Goal: Task Accomplishment & Management: Complete application form

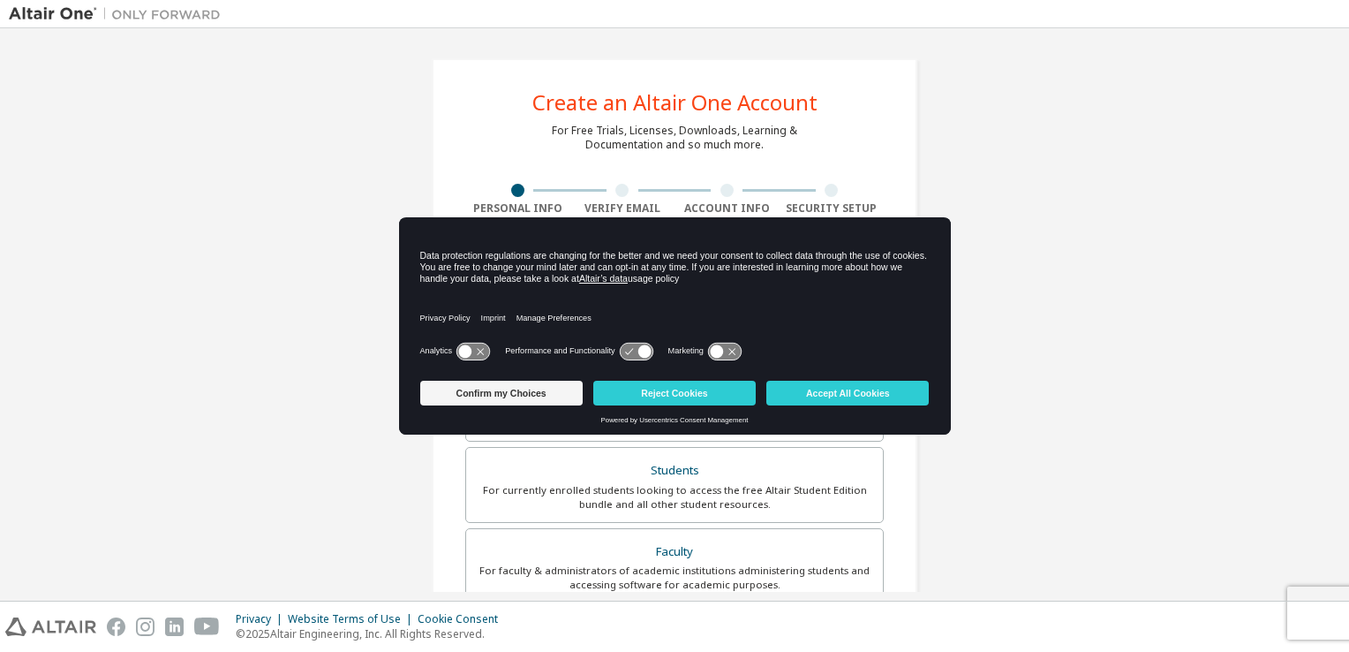
click at [923, 139] on div "Create an Altair One Account For Free Trials, Licenses, Downloads, Learning & D…" at bounding box center [675, 504] width 528 height 935
click at [729, 356] on icon at bounding box center [724, 351] width 33 height 17
click at [646, 349] on icon at bounding box center [644, 350] width 13 height 13
click at [642, 351] on icon at bounding box center [644, 350] width 13 height 13
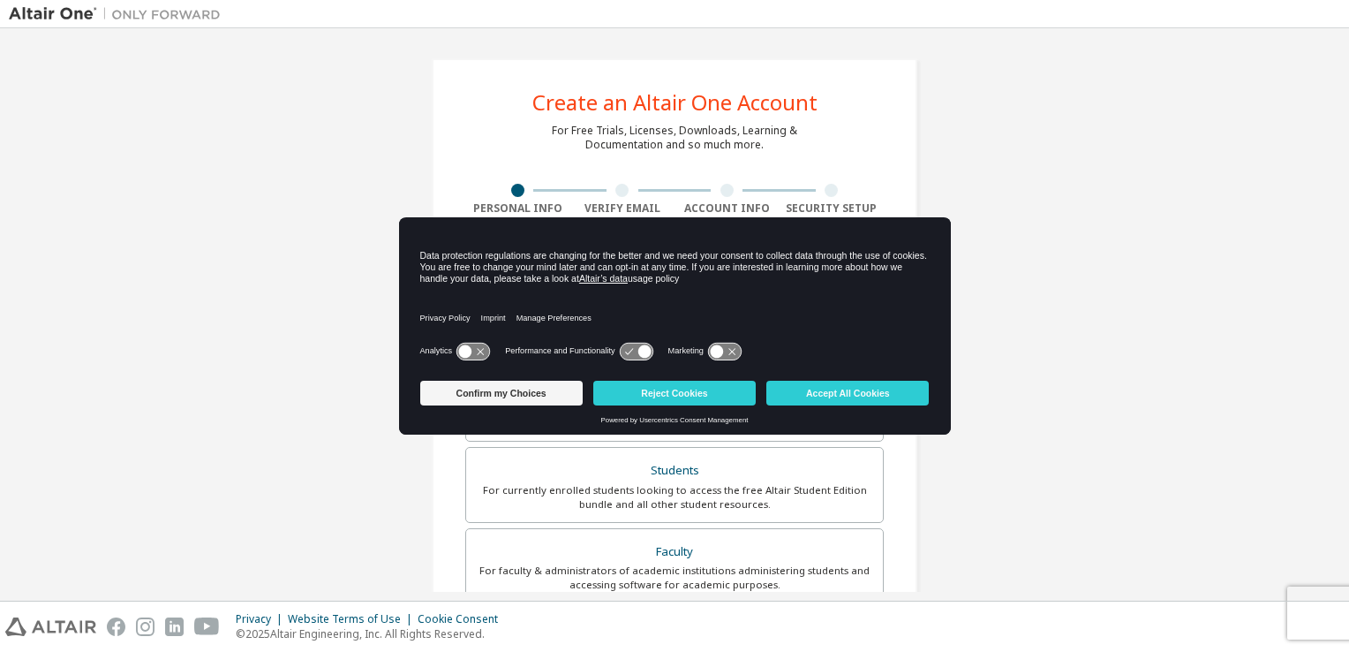
click at [466, 351] on icon at bounding box center [465, 350] width 13 height 13
click at [472, 349] on icon at bounding box center [473, 351] width 33 height 17
click at [868, 394] on button "Accept All Cookies" at bounding box center [848, 393] width 162 height 25
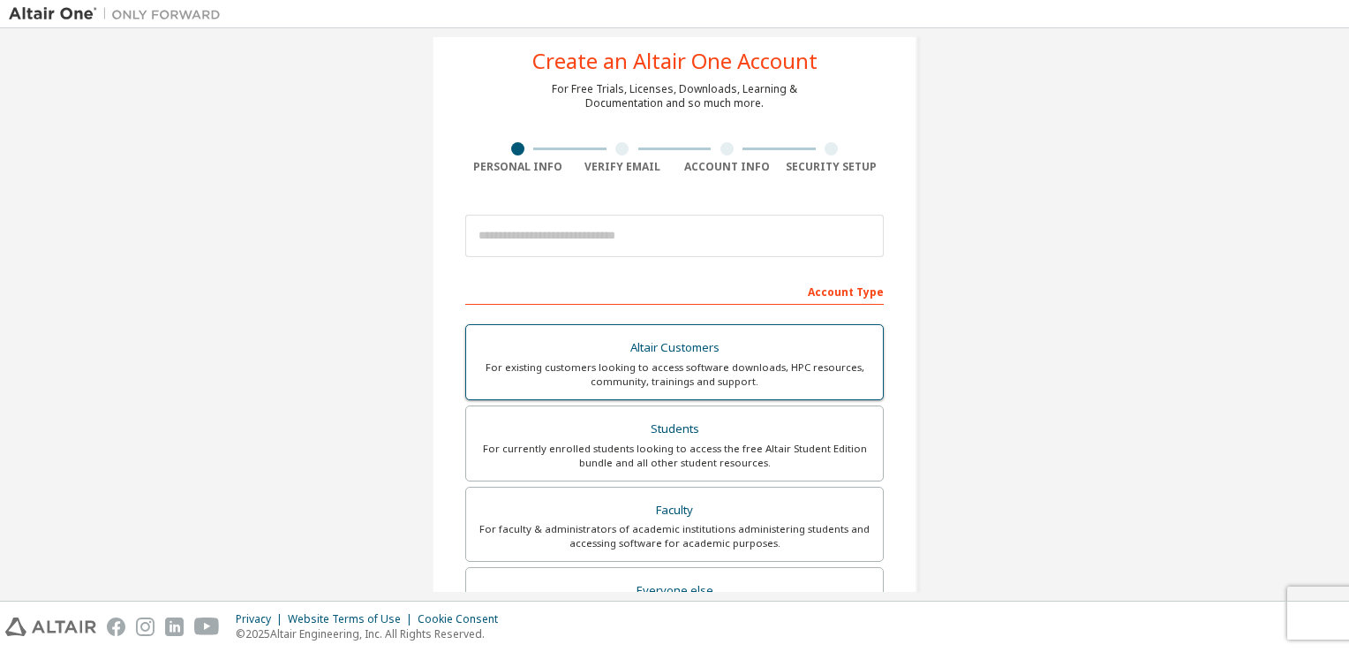
scroll to position [177, 0]
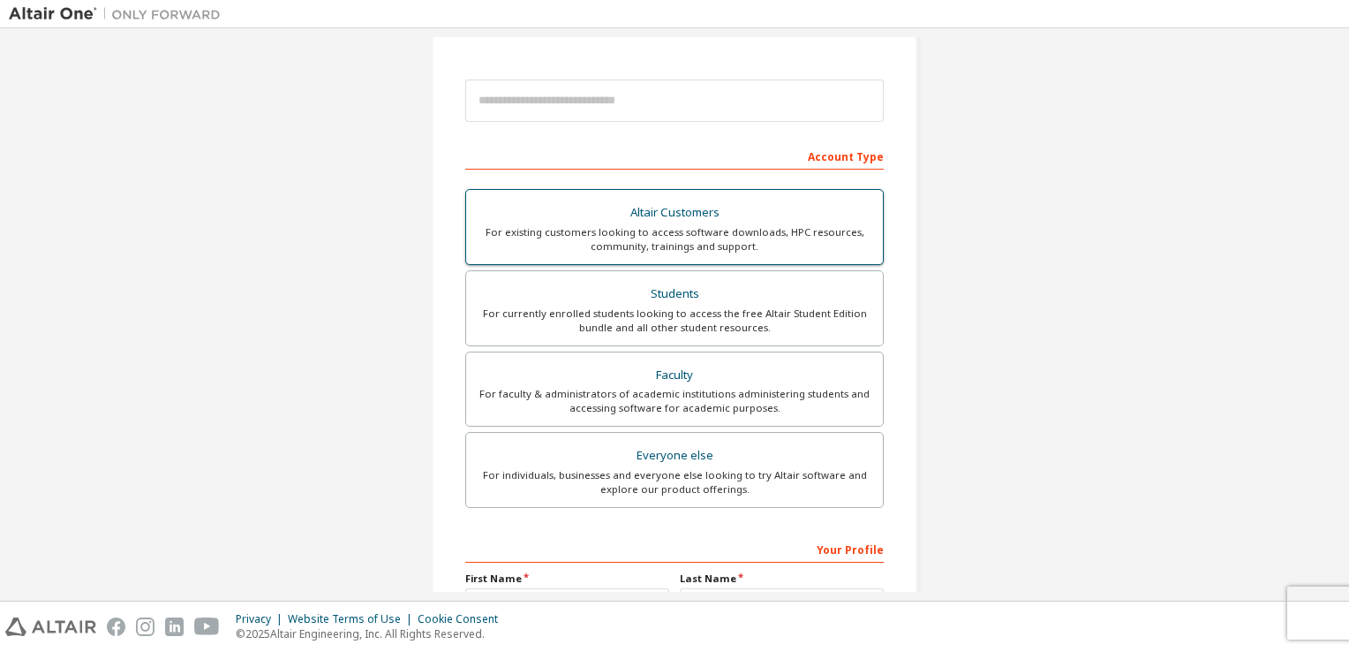
click at [721, 231] on div "For existing customers looking to access software downloads, HPC resources, com…" at bounding box center [675, 239] width 396 height 28
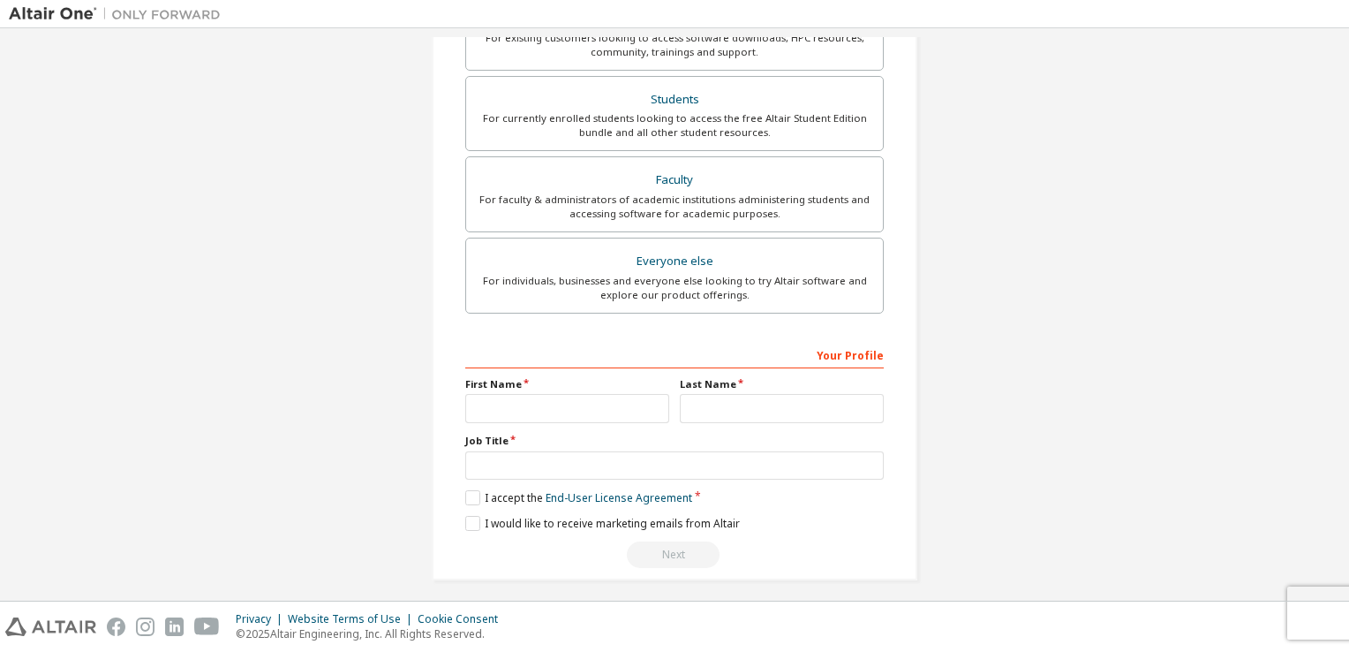
scroll to position [437, 0]
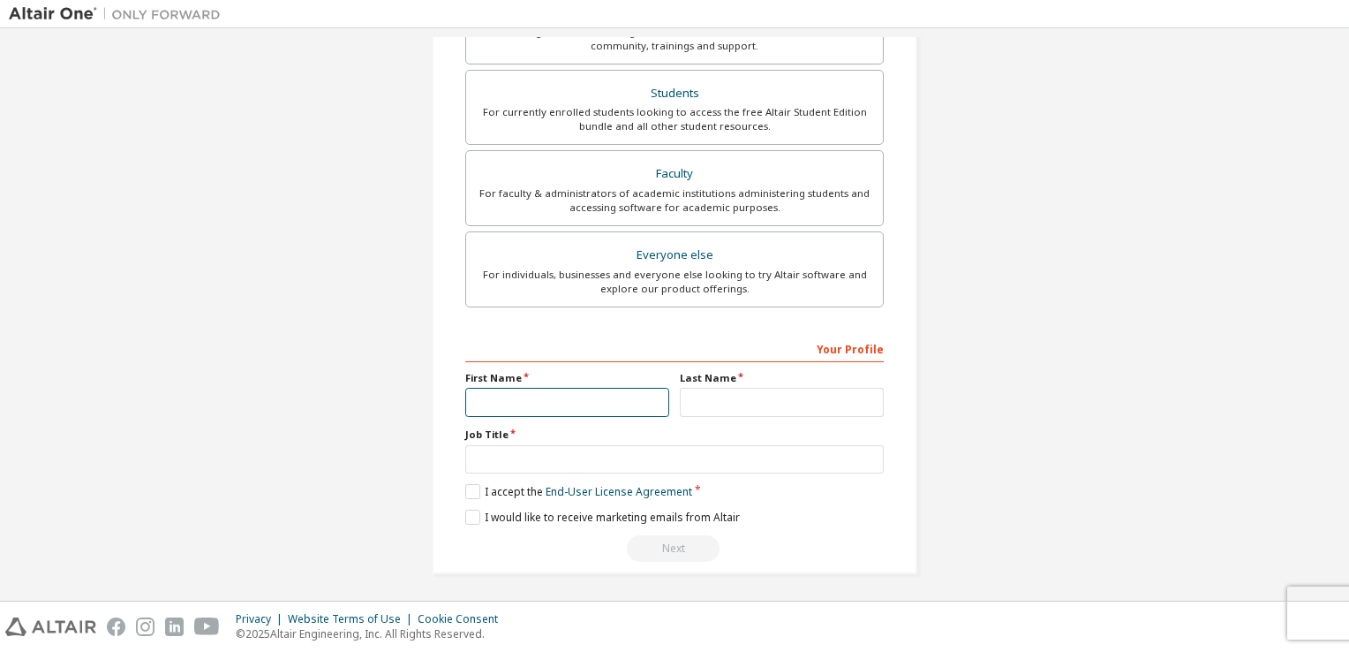
click at [593, 404] on input "text" at bounding box center [567, 402] width 204 height 29
type input "*****"
click at [726, 394] on input "text" at bounding box center [782, 402] width 204 height 29
type input "*******"
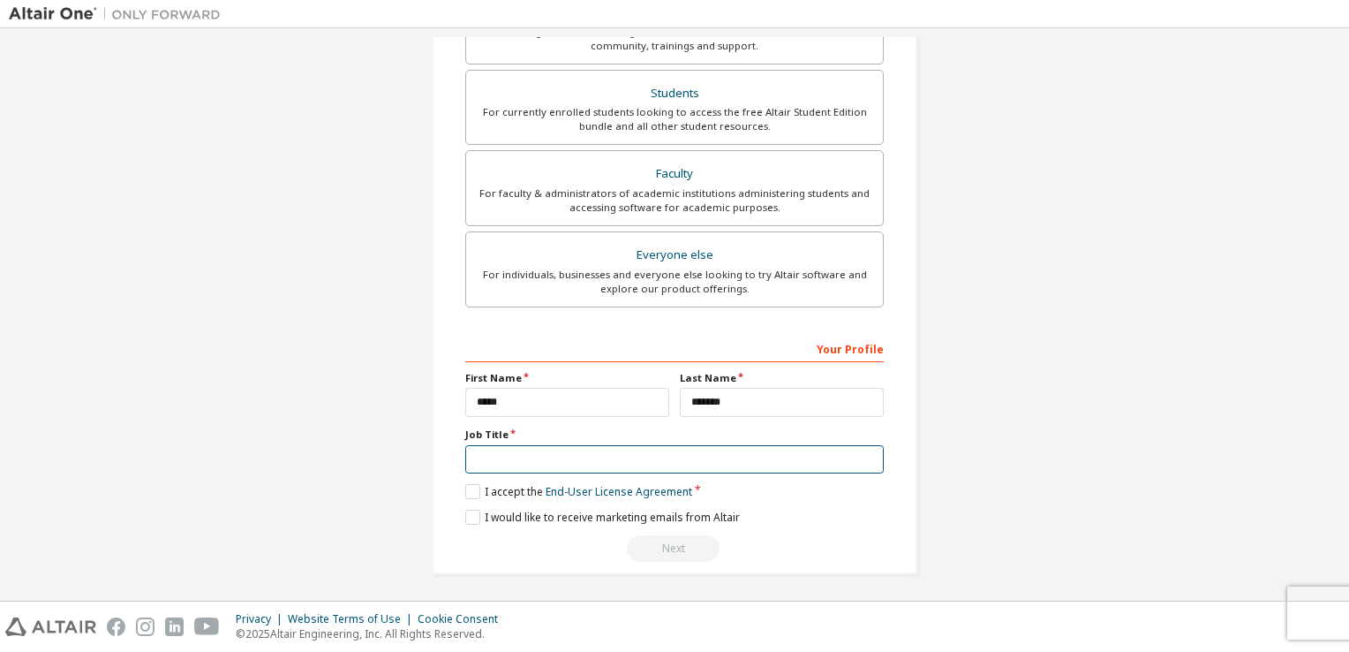
click at [595, 463] on input "text" at bounding box center [674, 459] width 419 height 29
click at [478, 493] on label "I accept the End-User License Agreement" at bounding box center [578, 491] width 227 height 15
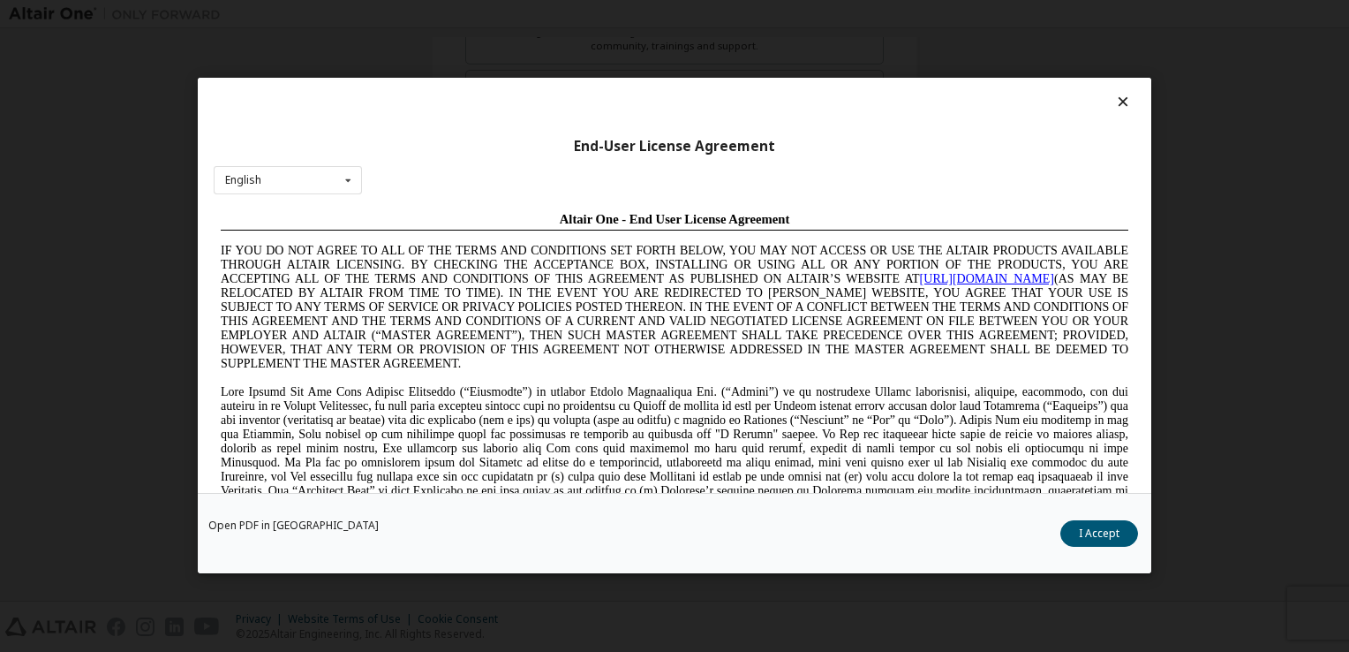
scroll to position [0, 0]
click at [276, 175] on div "English English Chinese French German Japanese Korean Portuguese" at bounding box center [288, 180] width 148 height 29
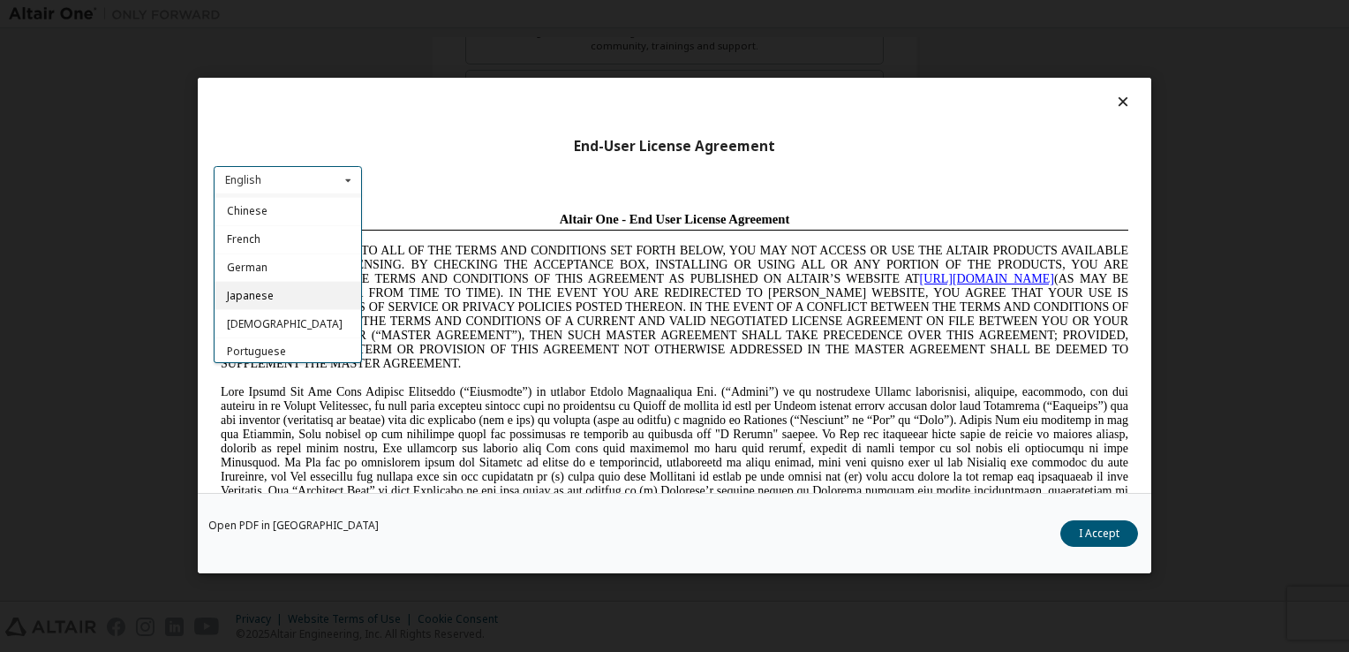
scroll to position [26, 0]
click at [275, 364] on div "English Chinese French German Japanese Korean Portuguese" at bounding box center [288, 279] width 148 height 170
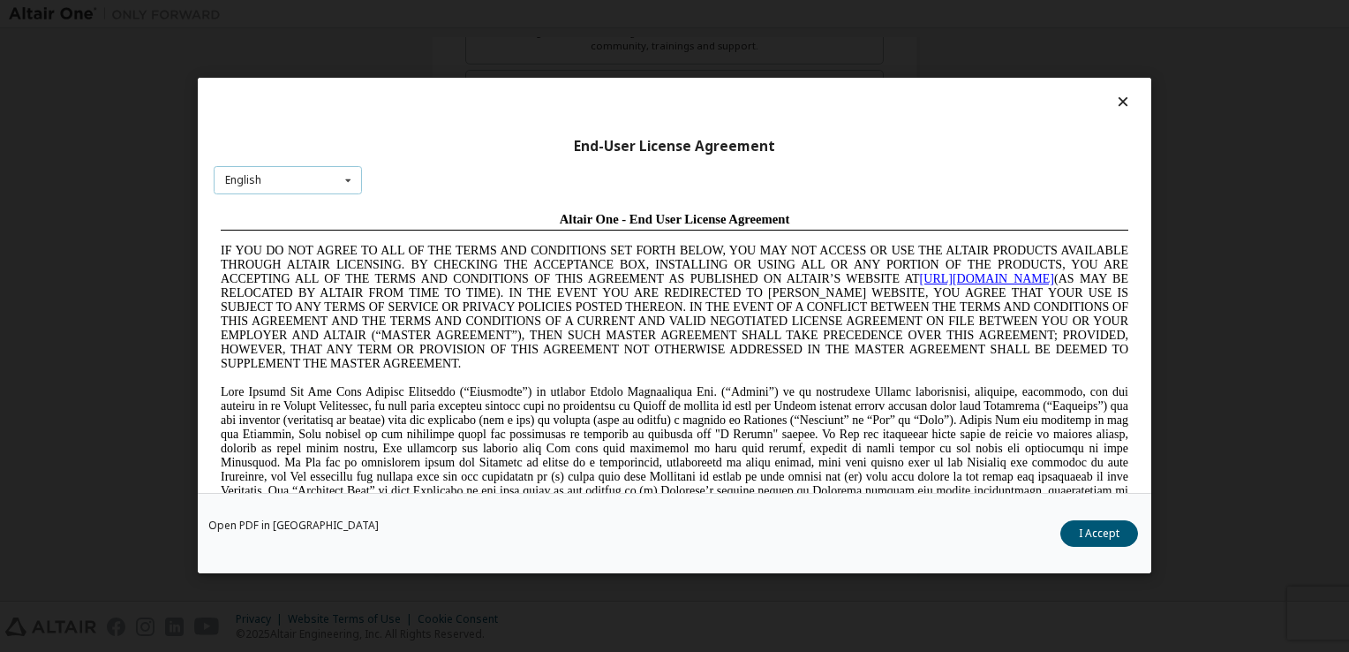
click at [290, 170] on div "English English Chinese French German Japanese Korean Portuguese" at bounding box center [288, 180] width 148 height 29
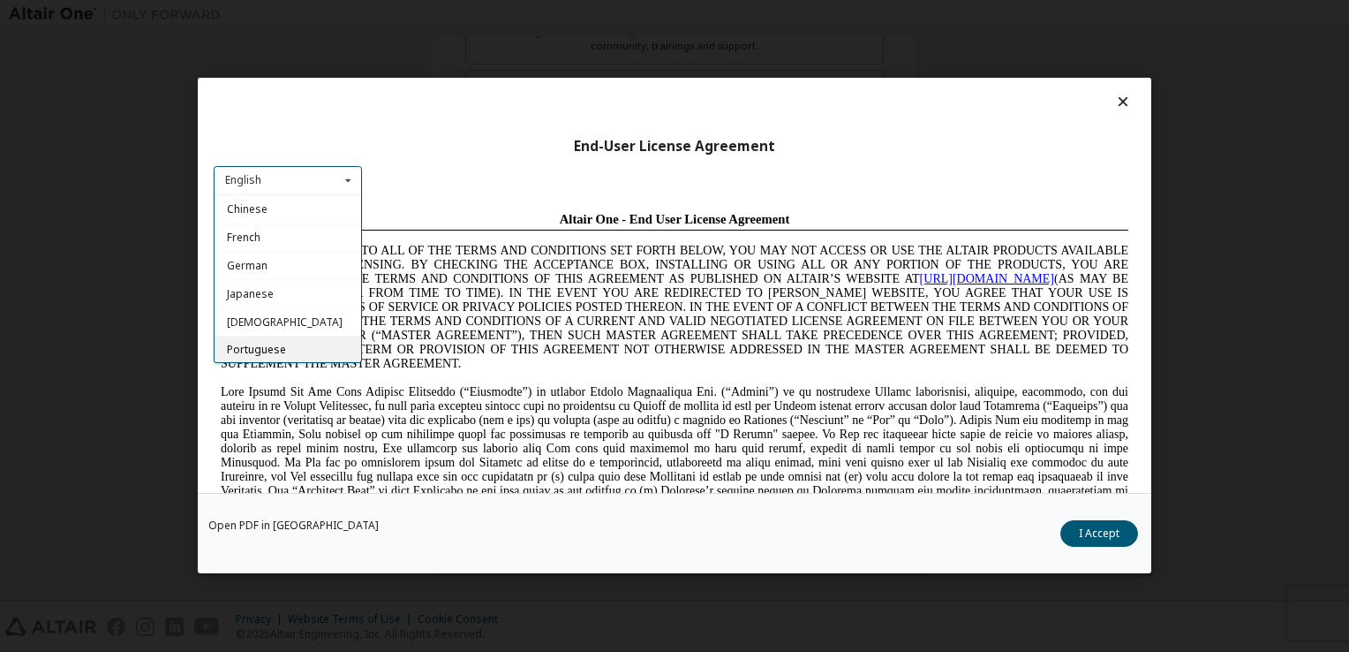
click at [261, 353] on span "Portuguese" at bounding box center [256, 350] width 59 height 15
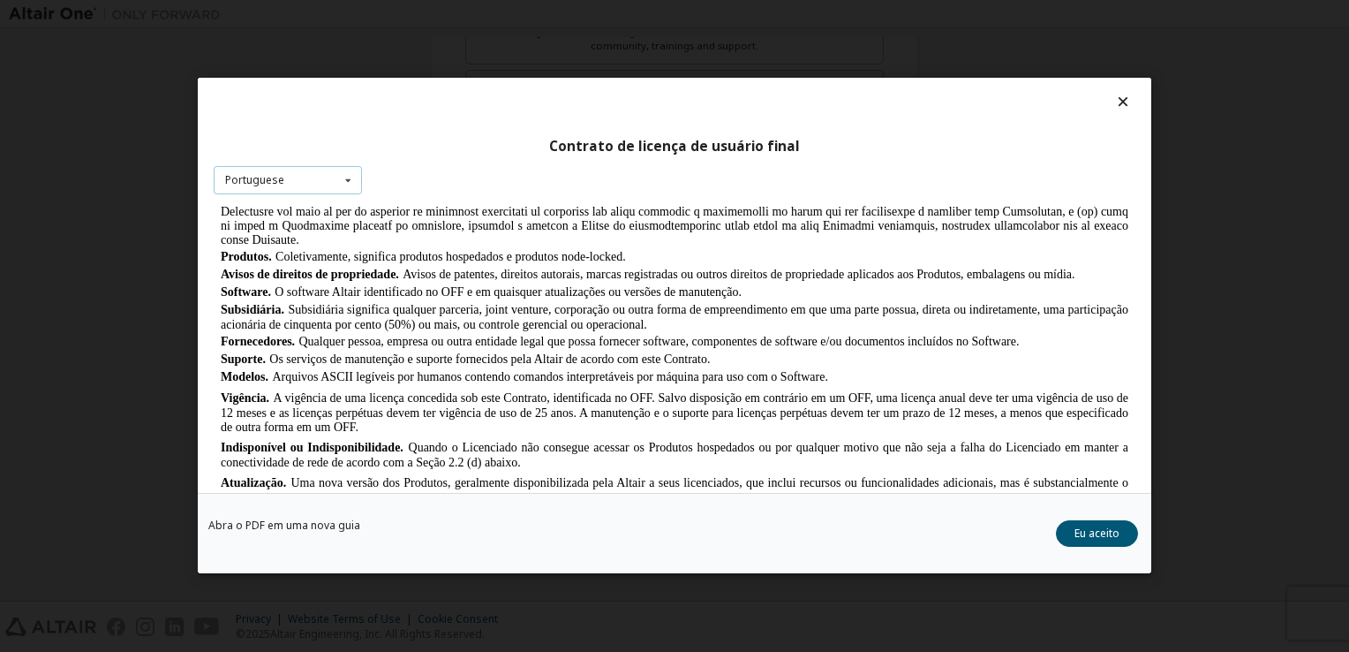
scroll to position [1060, 0]
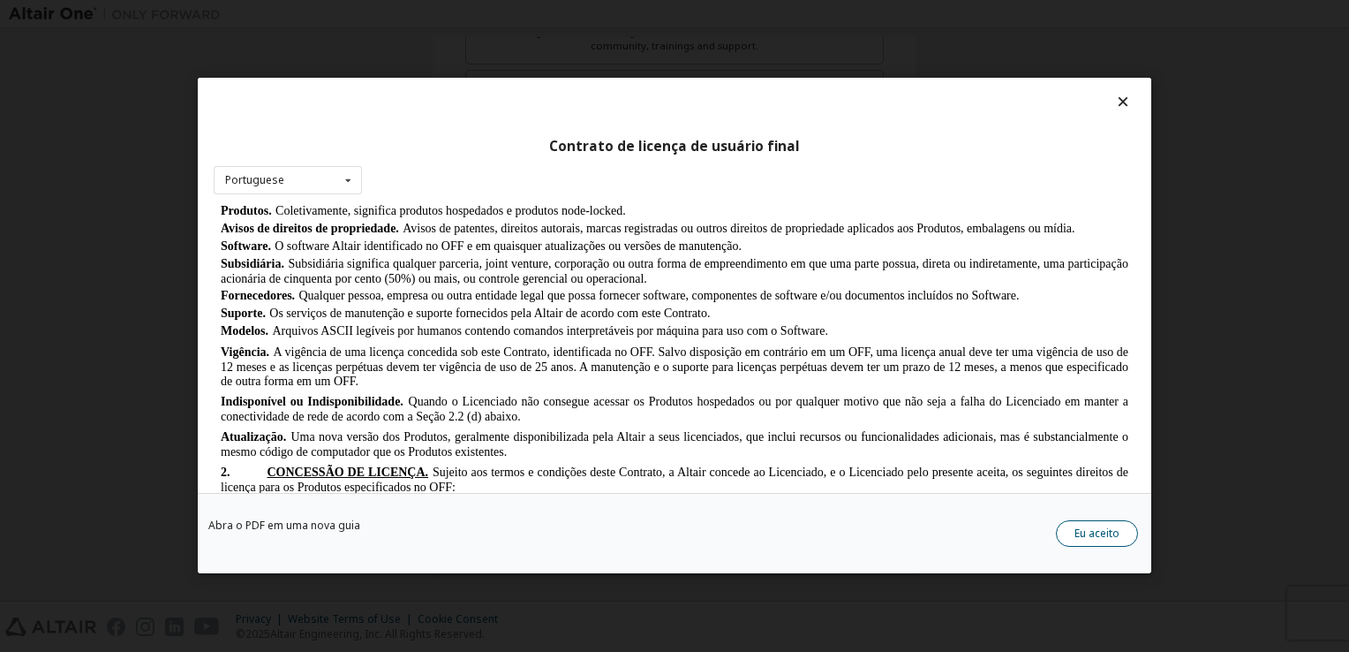
click at [1113, 532] on button "Eu aceito" at bounding box center [1097, 534] width 82 height 26
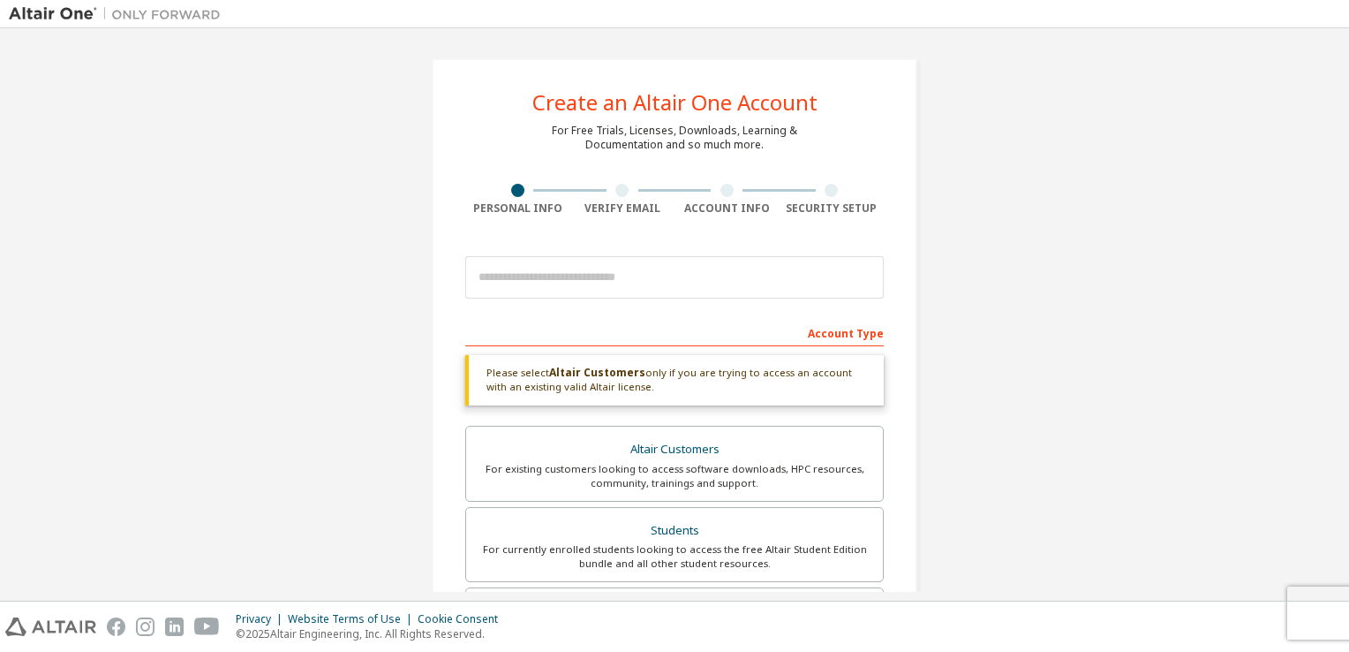
scroll to position [0, 0]
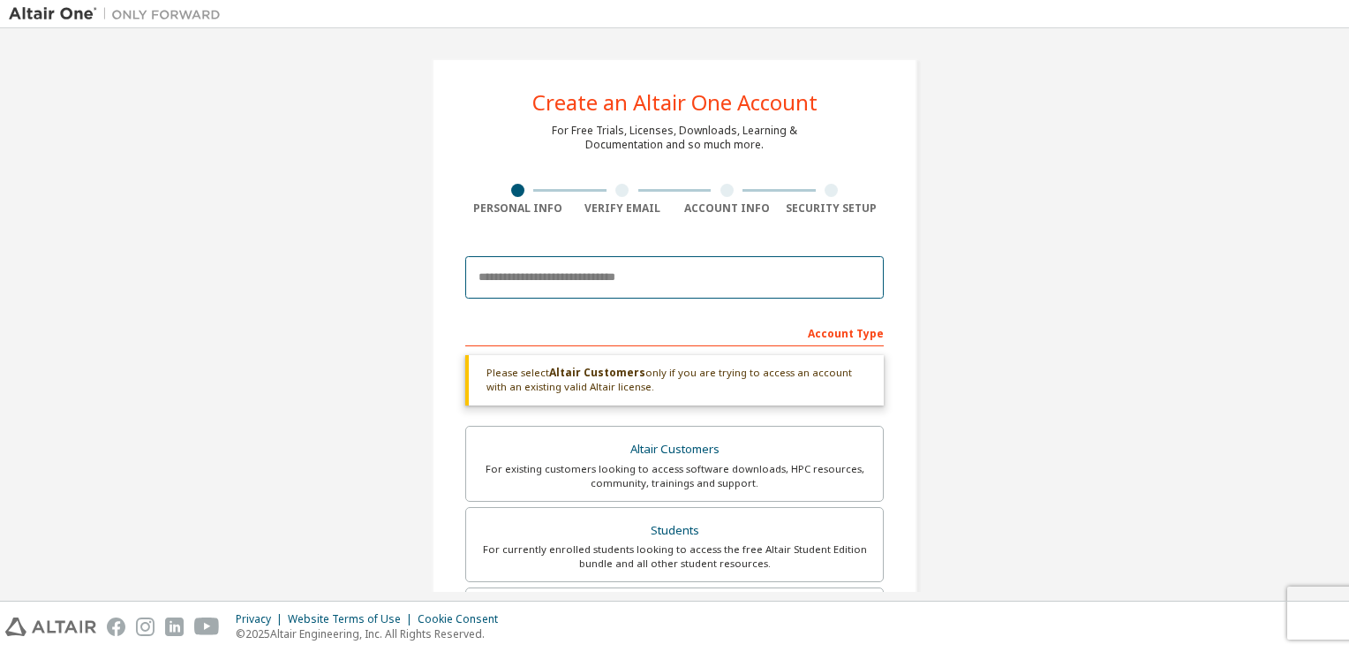
click at [583, 291] on input "email" at bounding box center [674, 277] width 419 height 42
type input "**********"
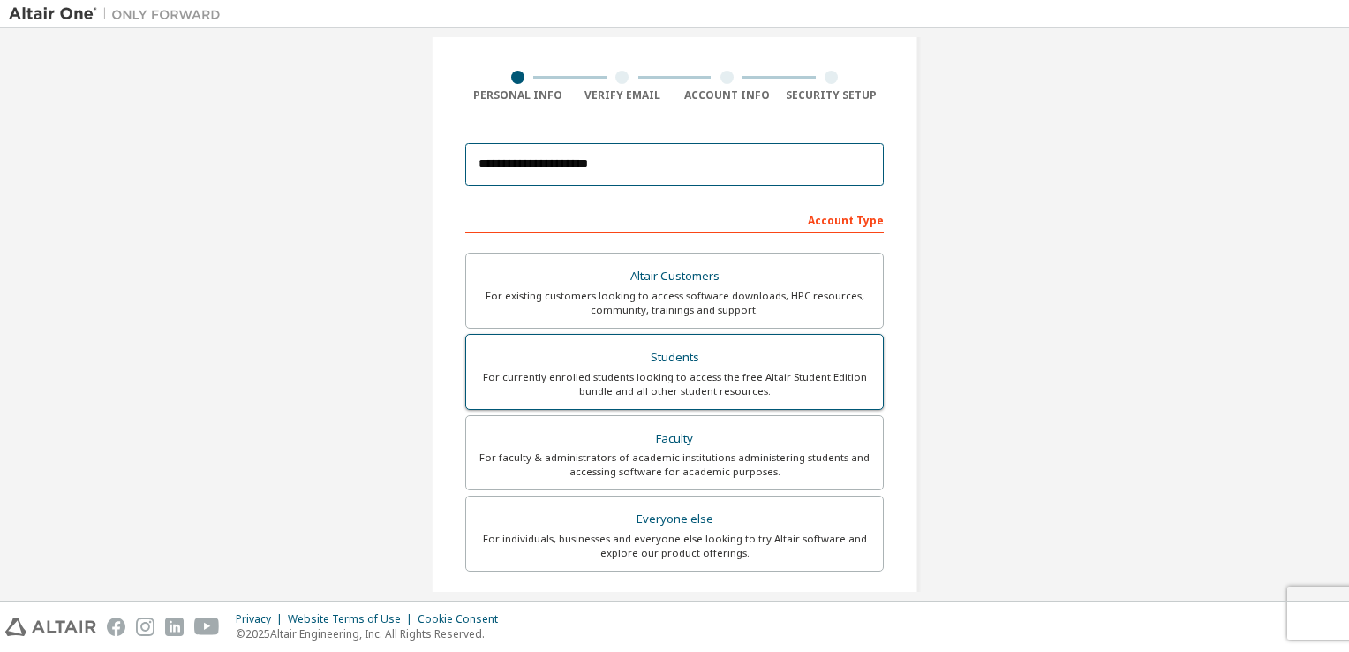
scroll to position [433, 0]
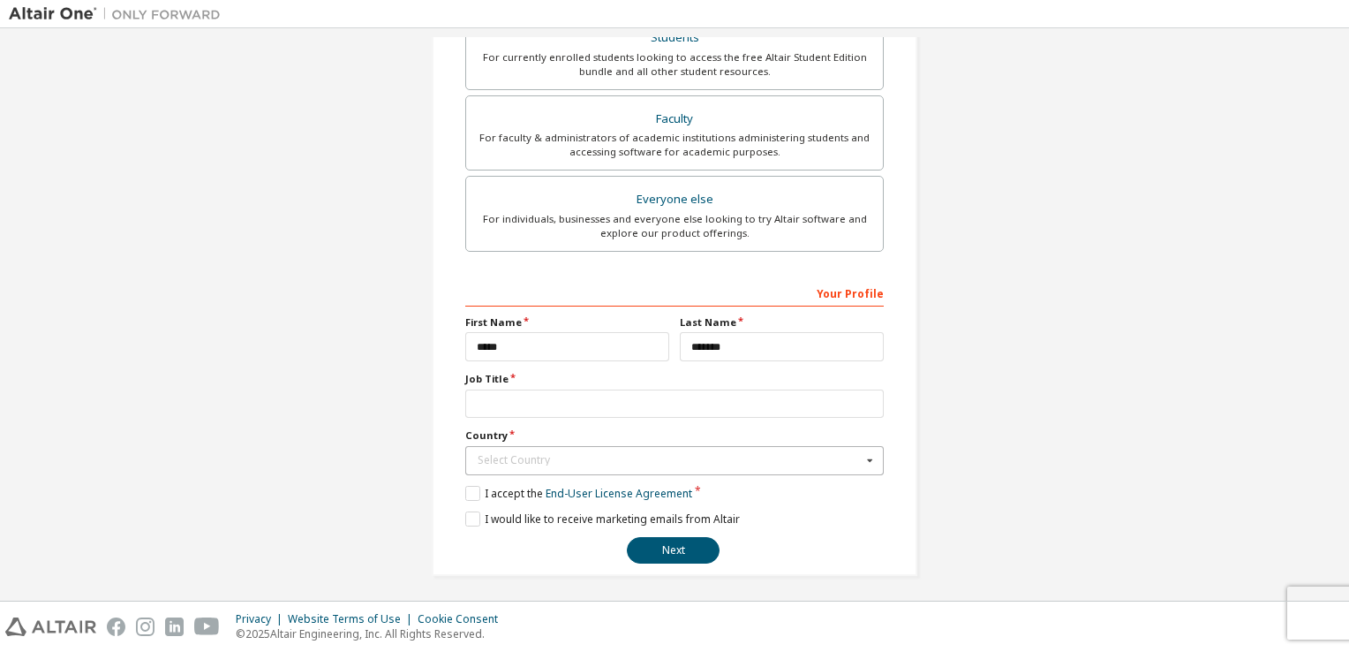
click at [656, 461] on div "Select Country" at bounding box center [670, 460] width 384 height 11
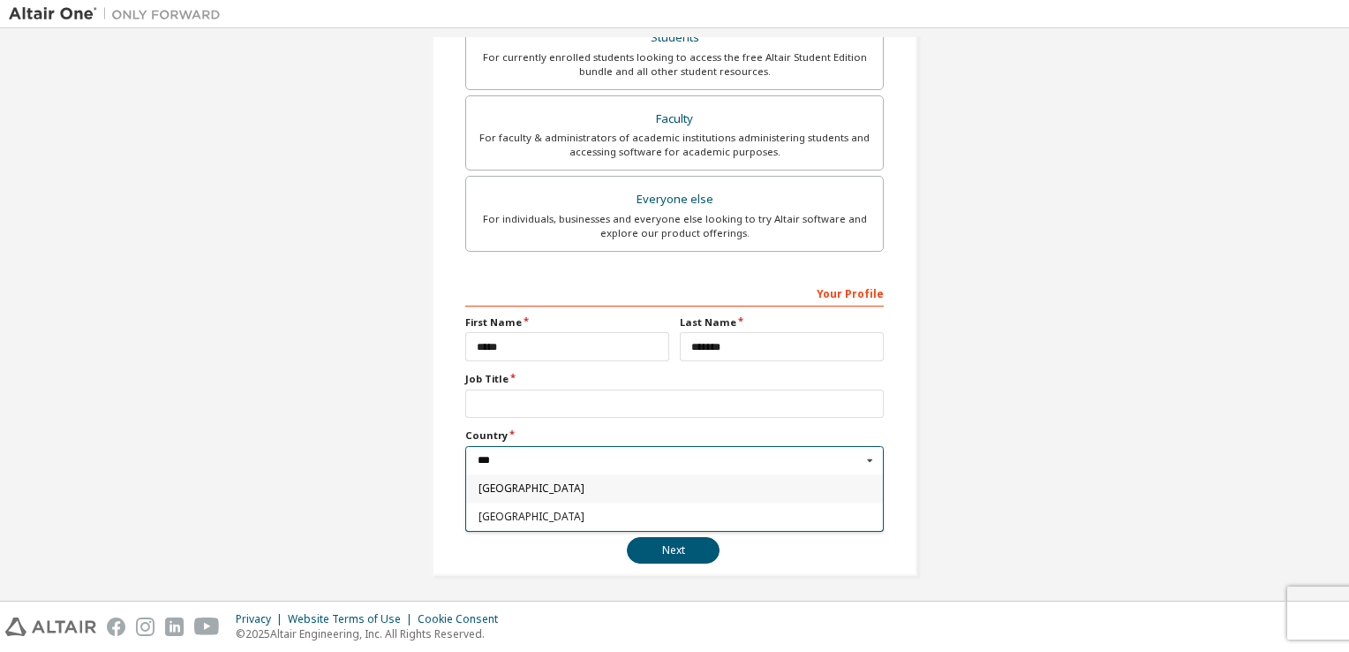
type input "***"
click at [544, 483] on span "[GEOGRAPHIC_DATA]" at bounding box center [675, 488] width 393 height 11
type input "***"
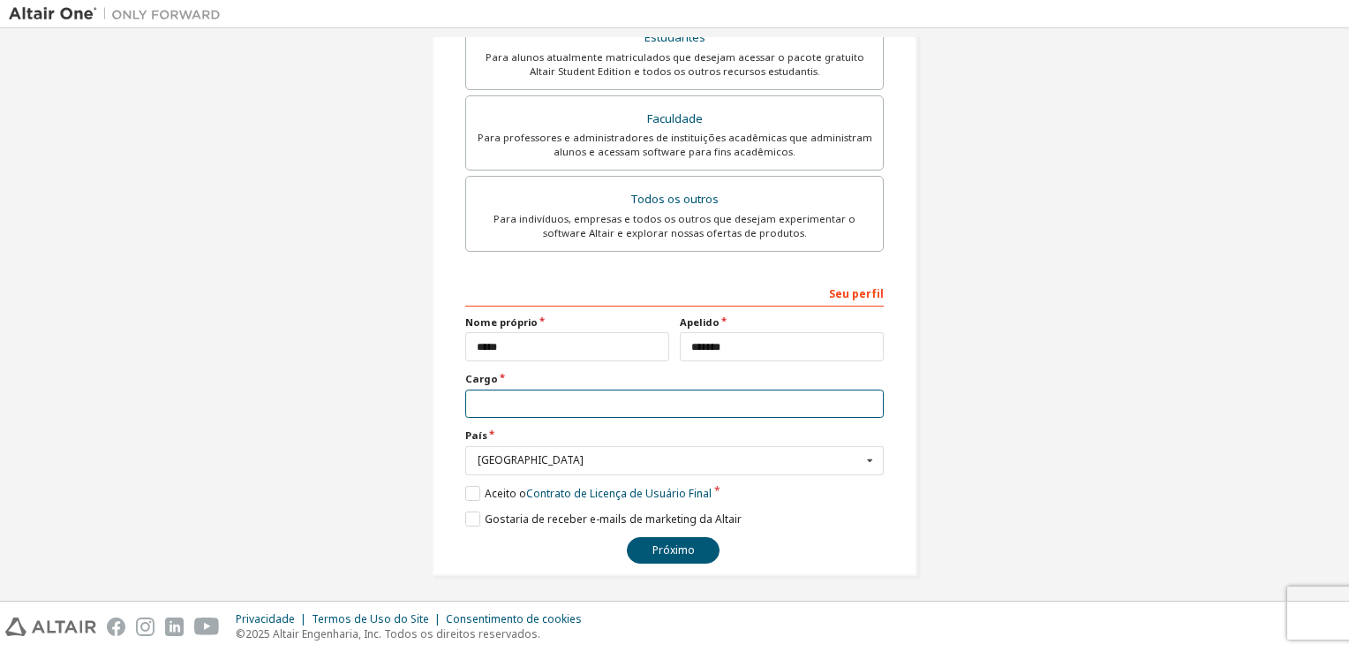
click at [525, 403] on input "text" at bounding box center [674, 403] width 419 height 29
type input "******"
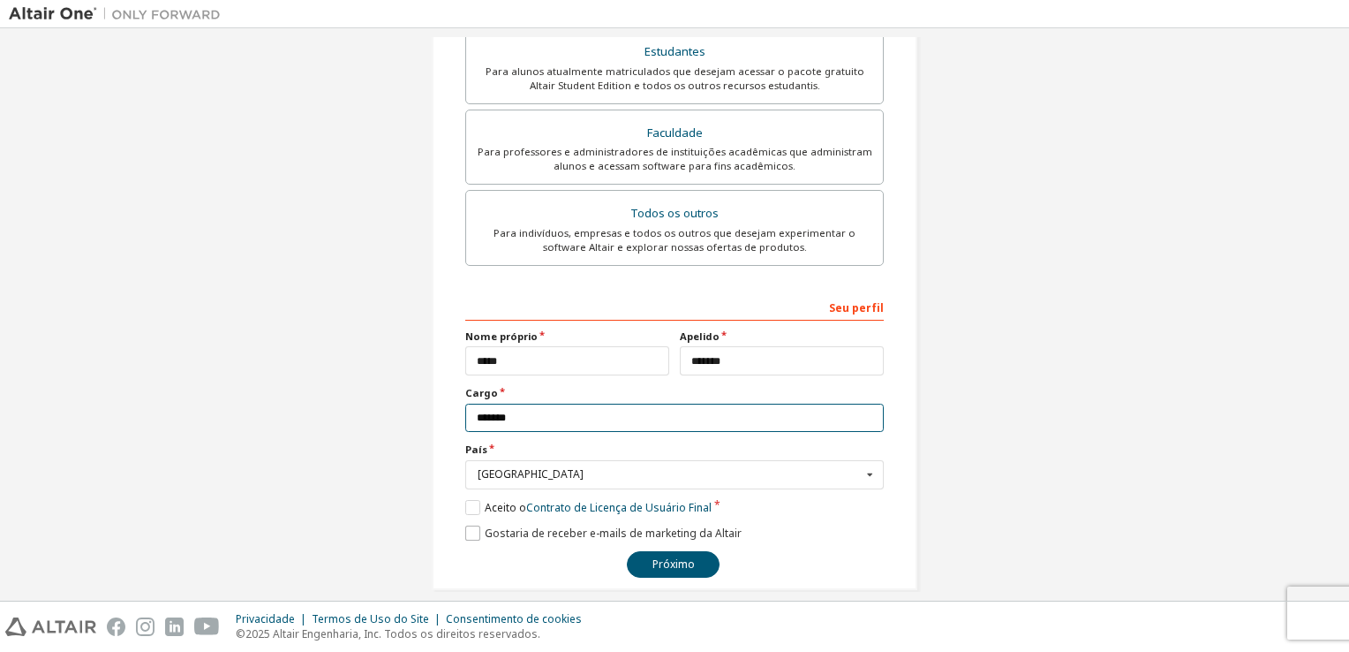
scroll to position [447, 0]
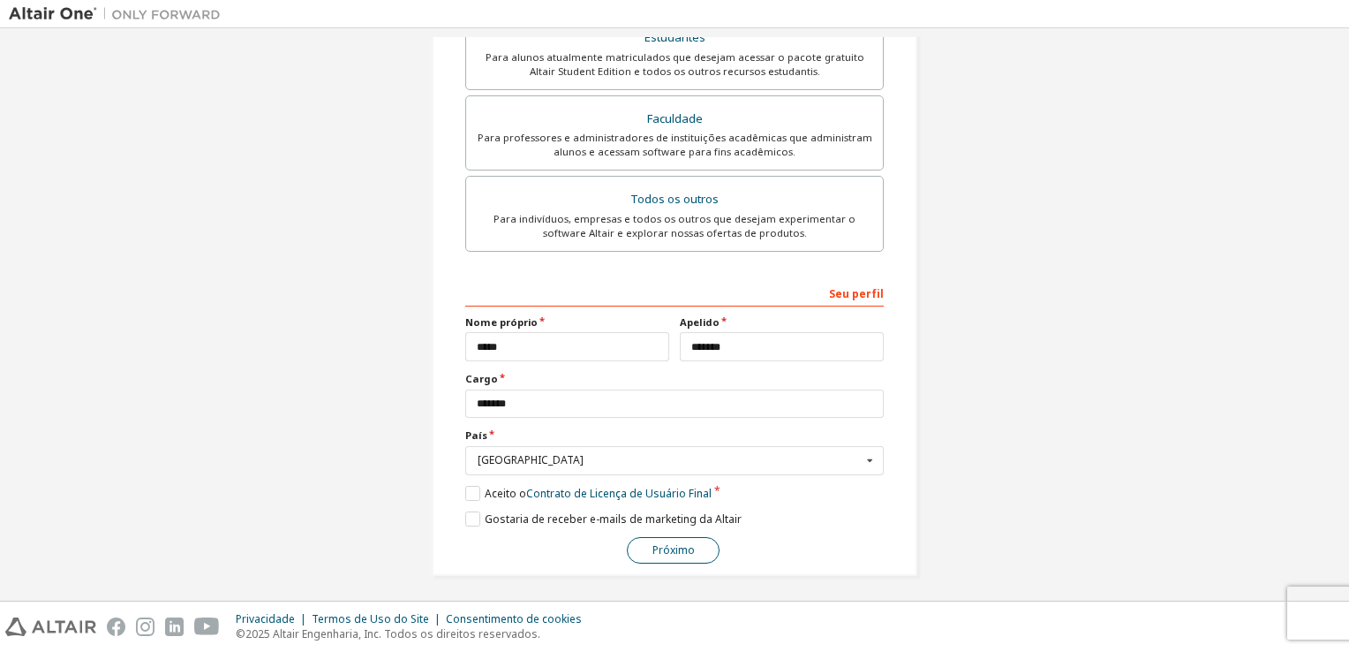
click at [675, 539] on button "Próximo" at bounding box center [673, 550] width 93 height 26
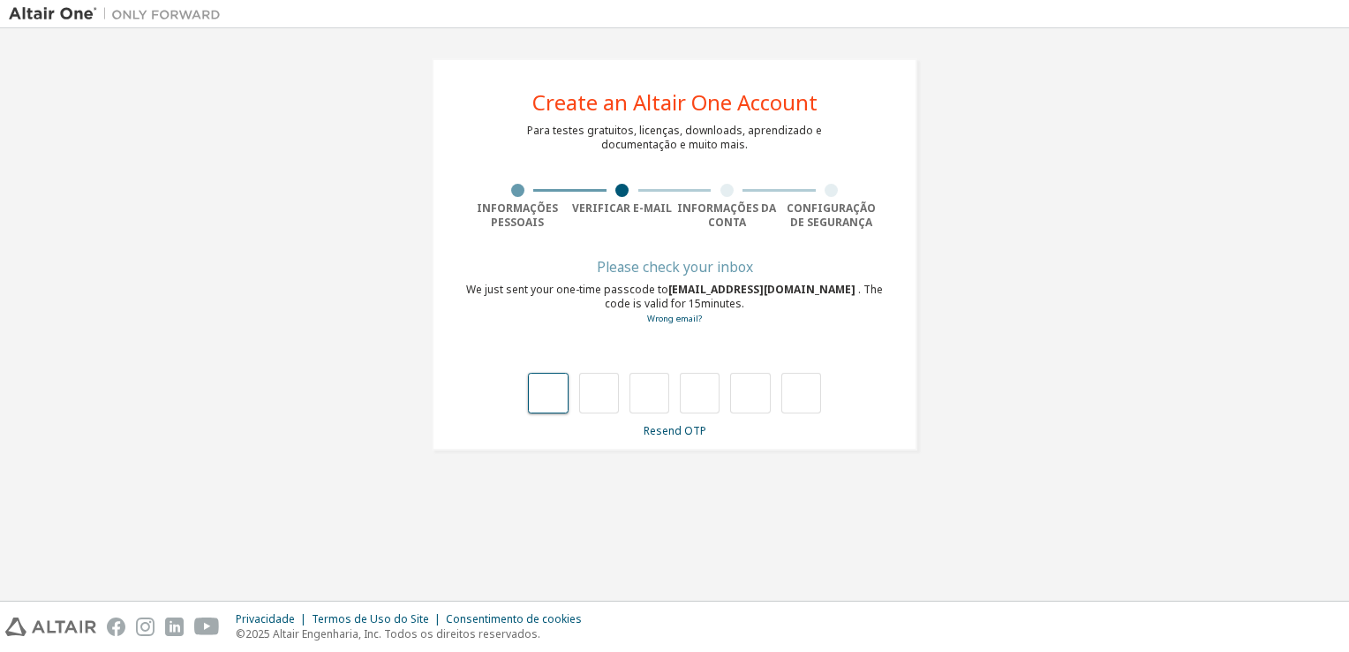
scroll to position [0, 0]
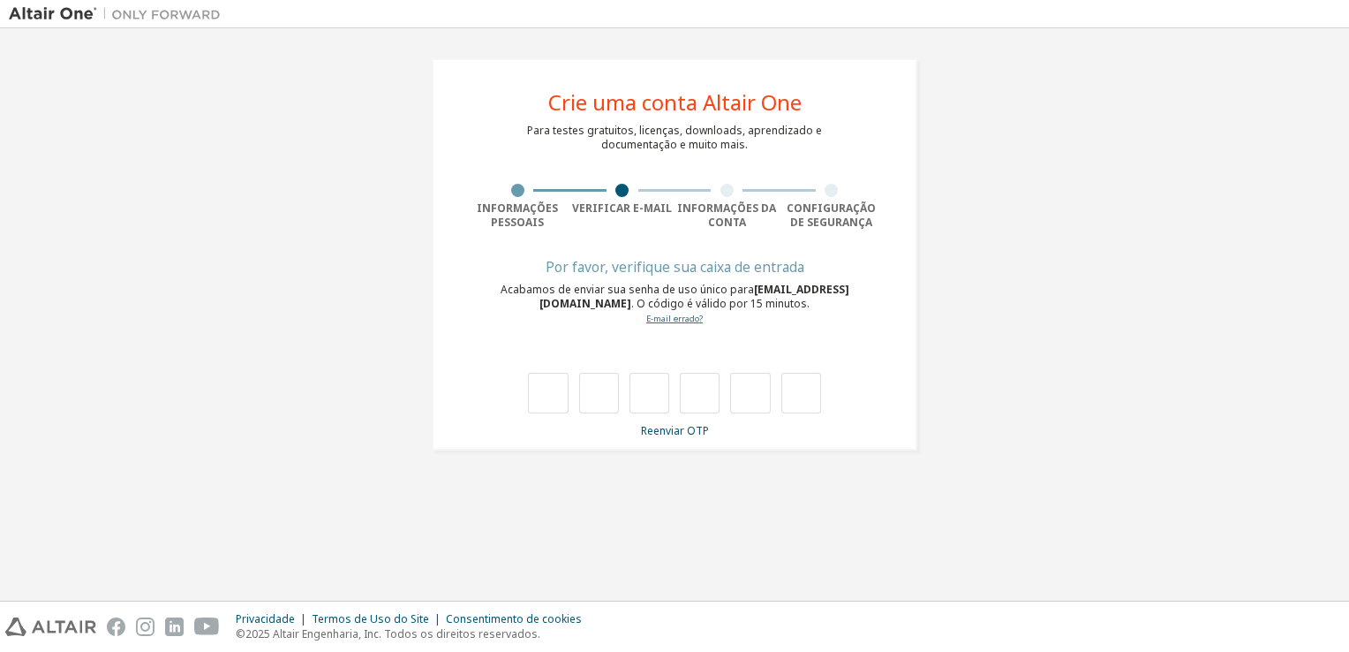
click at [691, 323] on link "E-mail errado?" at bounding box center [674, 318] width 57 height 11
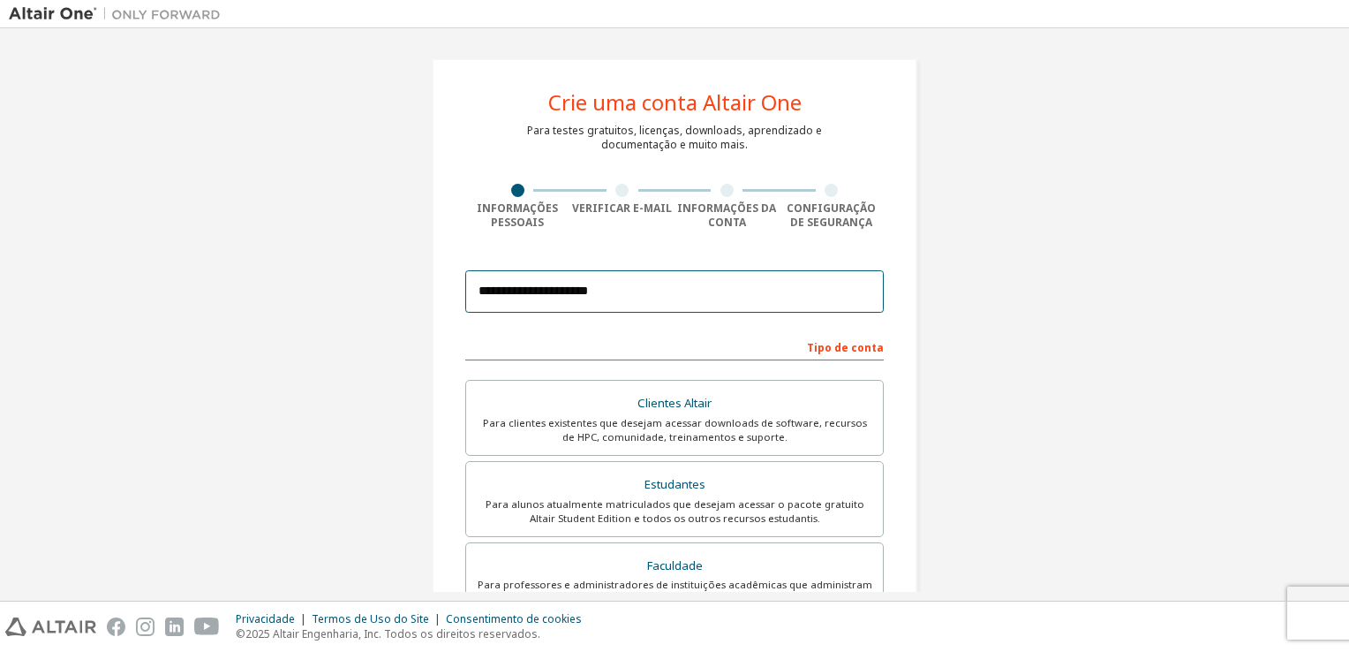
click at [640, 301] on input "**********" at bounding box center [674, 291] width 419 height 42
drag, startPoint x: 596, startPoint y: 295, endPoint x: 563, endPoint y: 295, distance: 32.7
click at [563, 295] on input "**********" at bounding box center [674, 291] width 419 height 42
click at [604, 288] on input "**********" at bounding box center [674, 291] width 419 height 42
type input "**********"
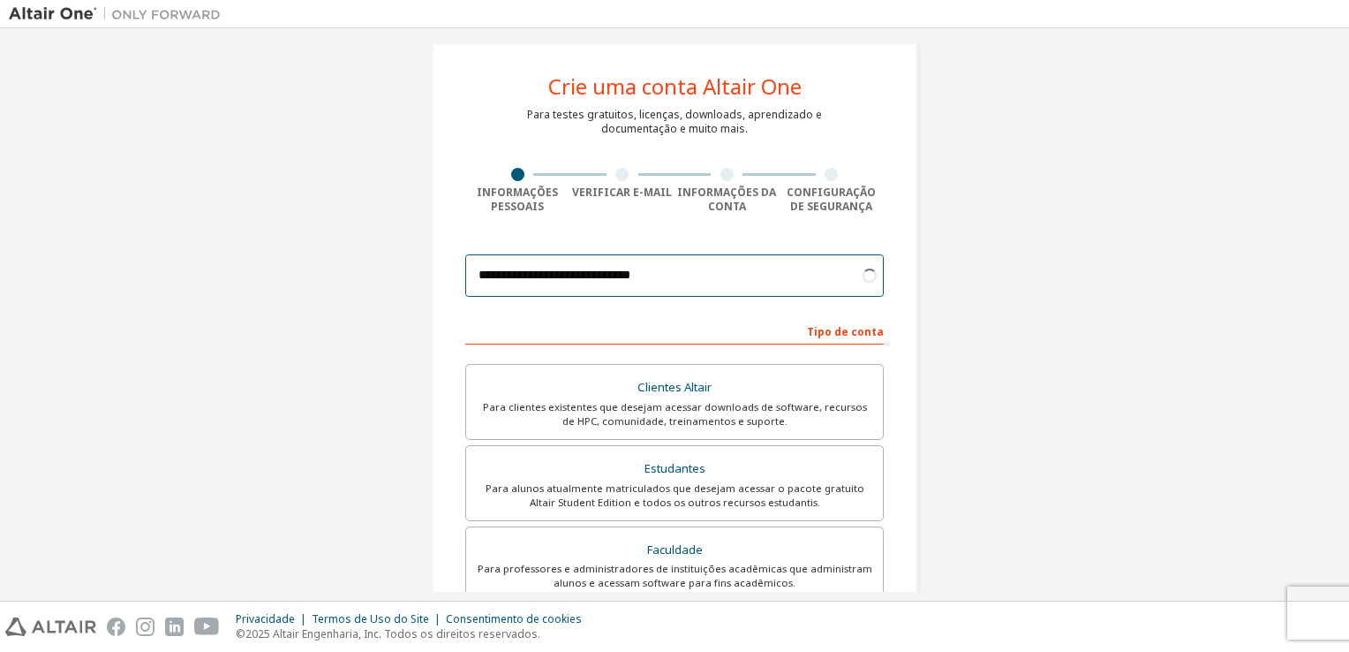
scroll to position [5, 0]
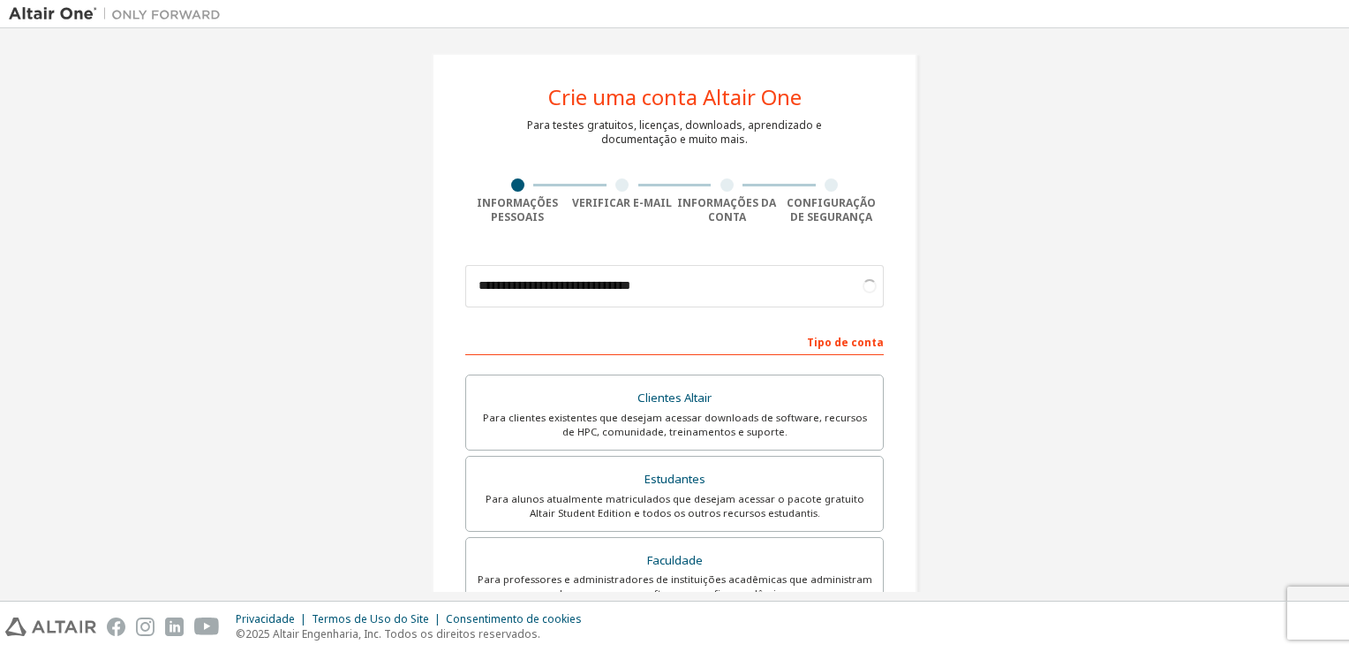
click at [731, 340] on div "Tipo de conta" at bounding box center [674, 341] width 419 height 28
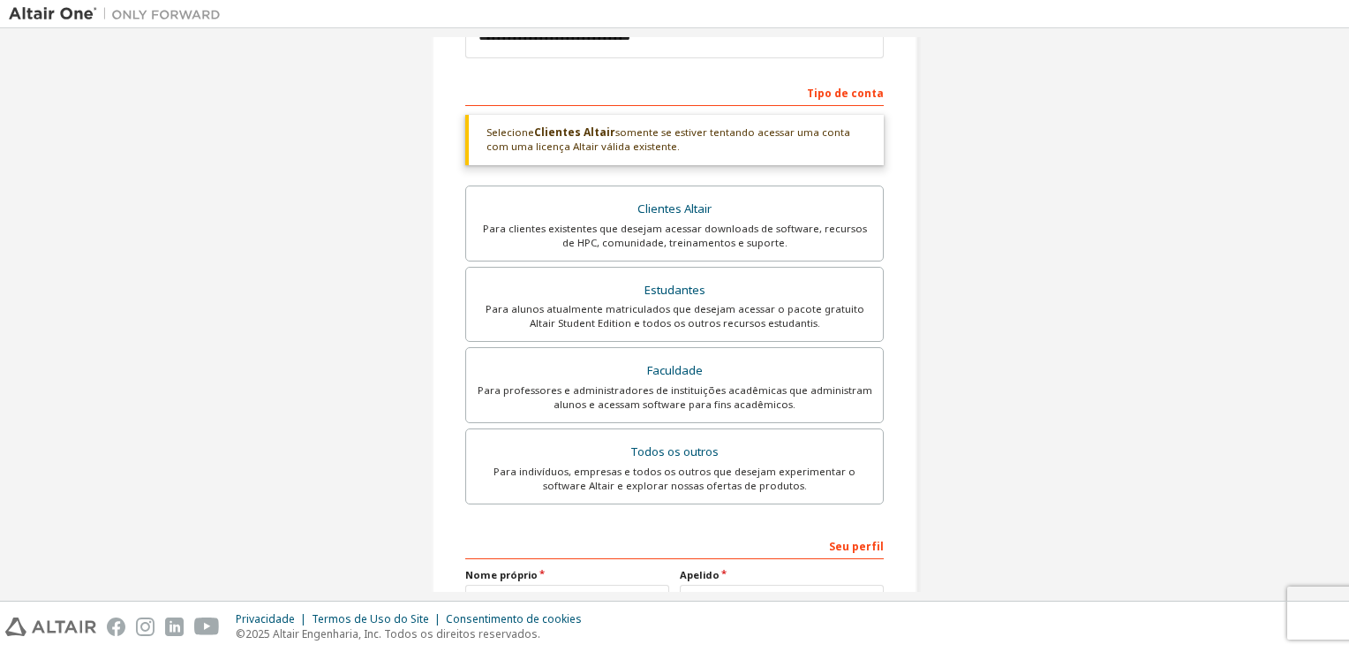
scroll to position [270, 0]
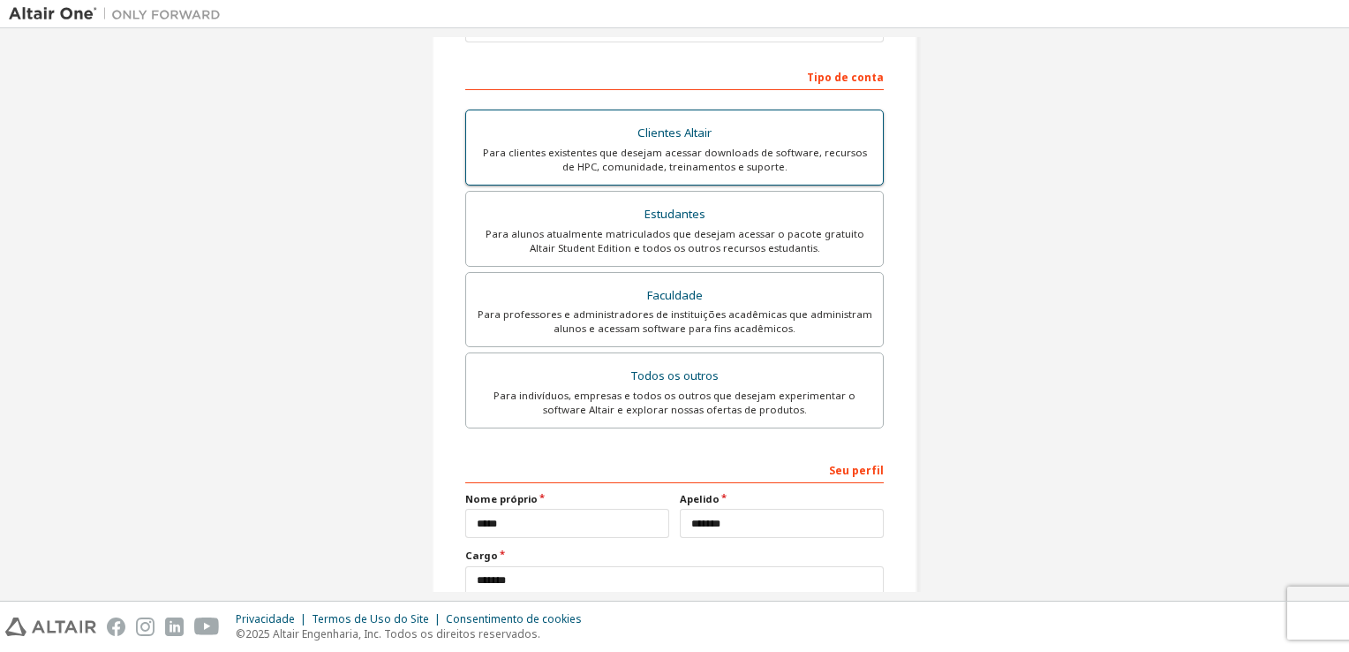
click at [705, 151] on div "Para clientes existentes que desejam acessar downloads de software, recursos de…" at bounding box center [675, 160] width 396 height 28
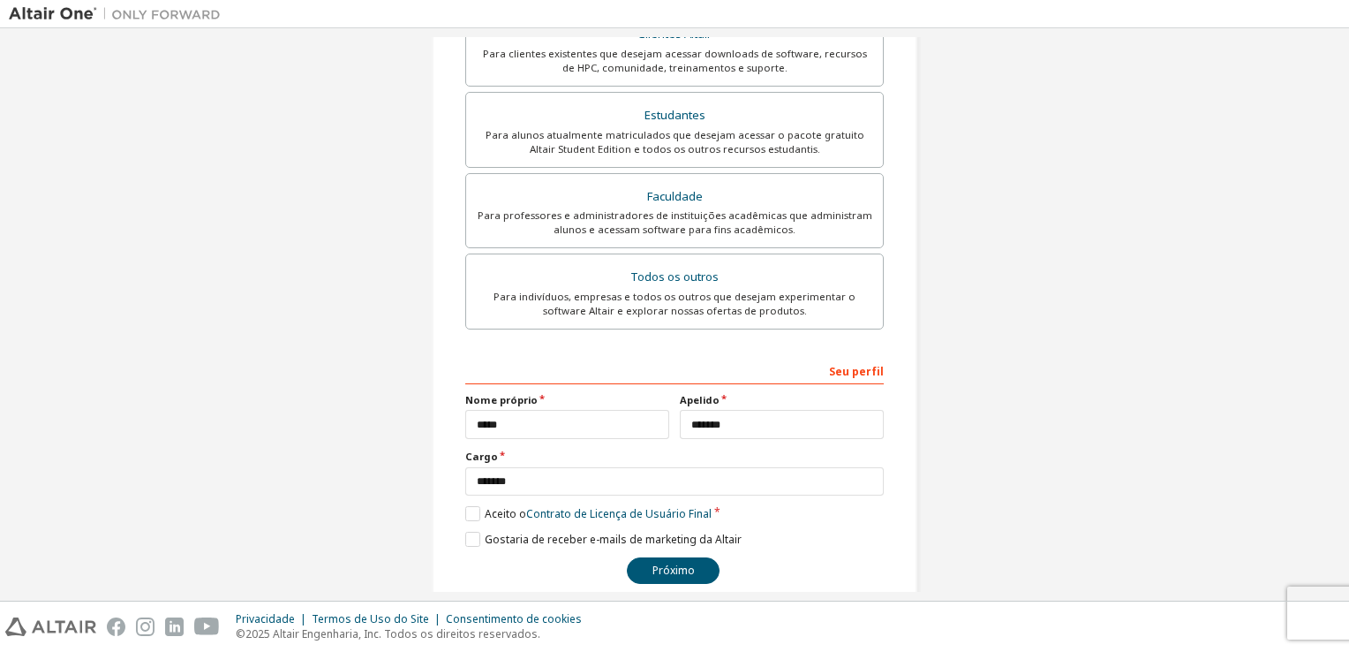
scroll to position [390, 0]
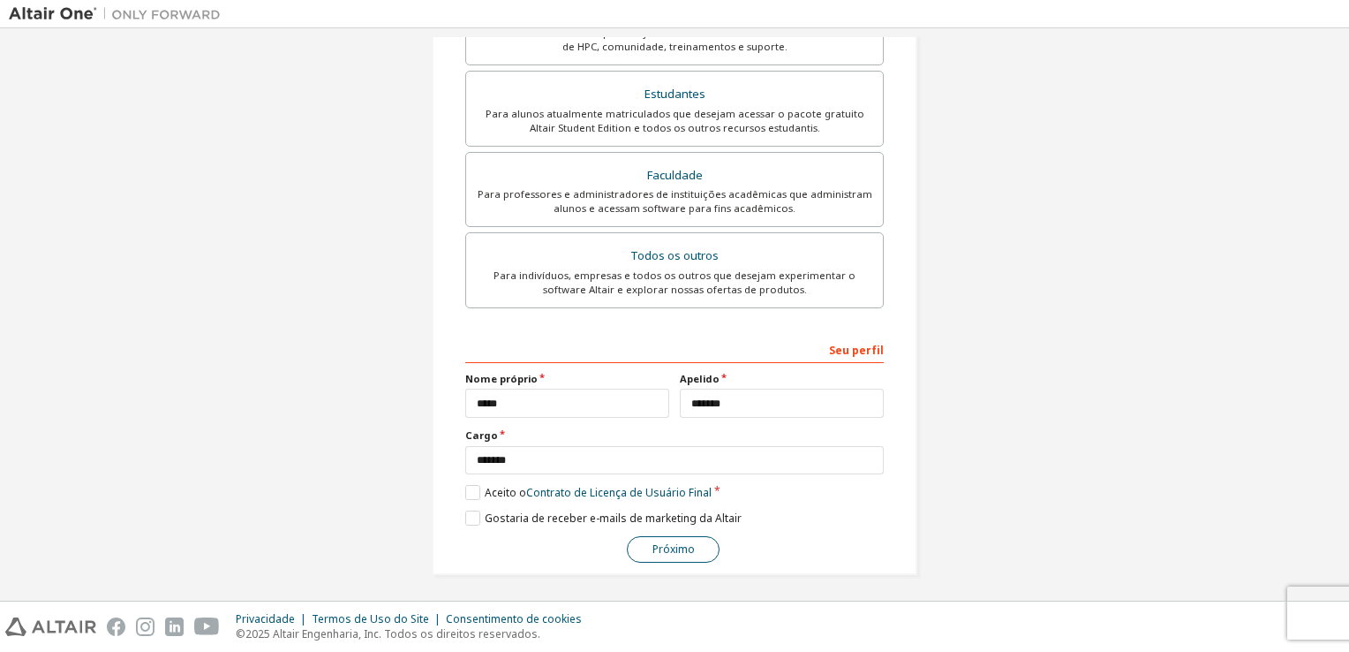
click at [645, 549] on button "Próximo" at bounding box center [673, 549] width 93 height 26
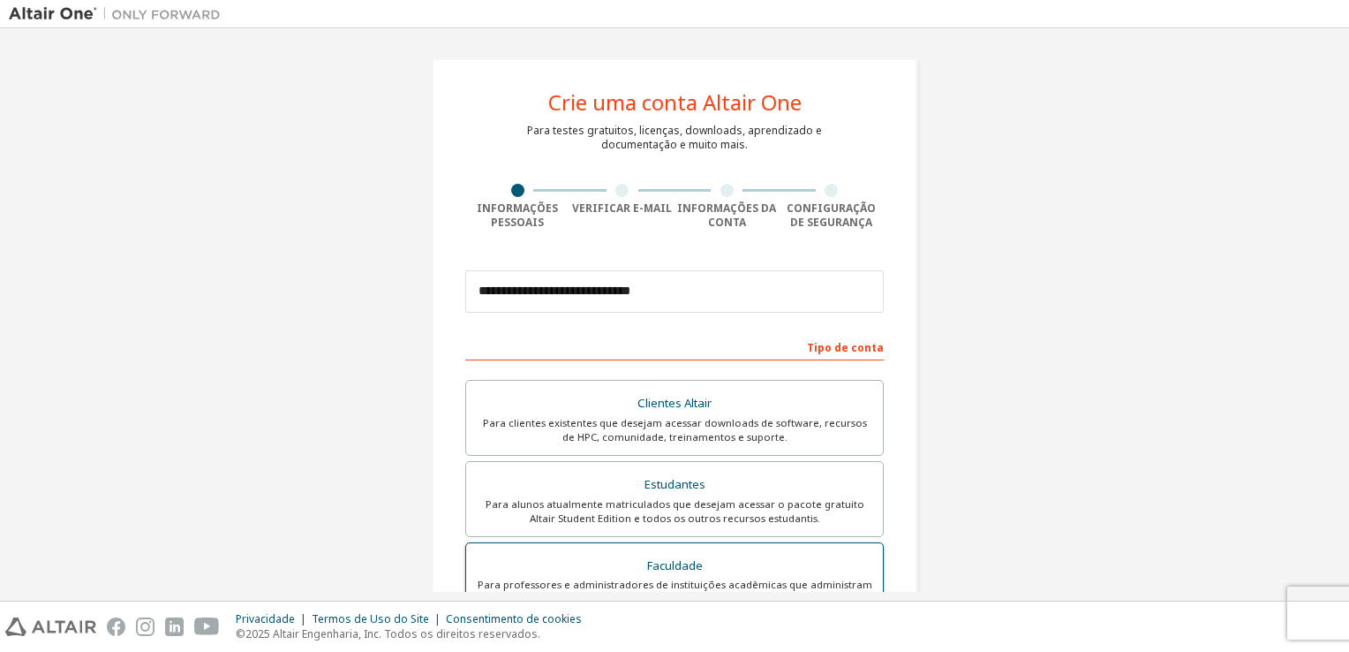
scroll to position [0, 0]
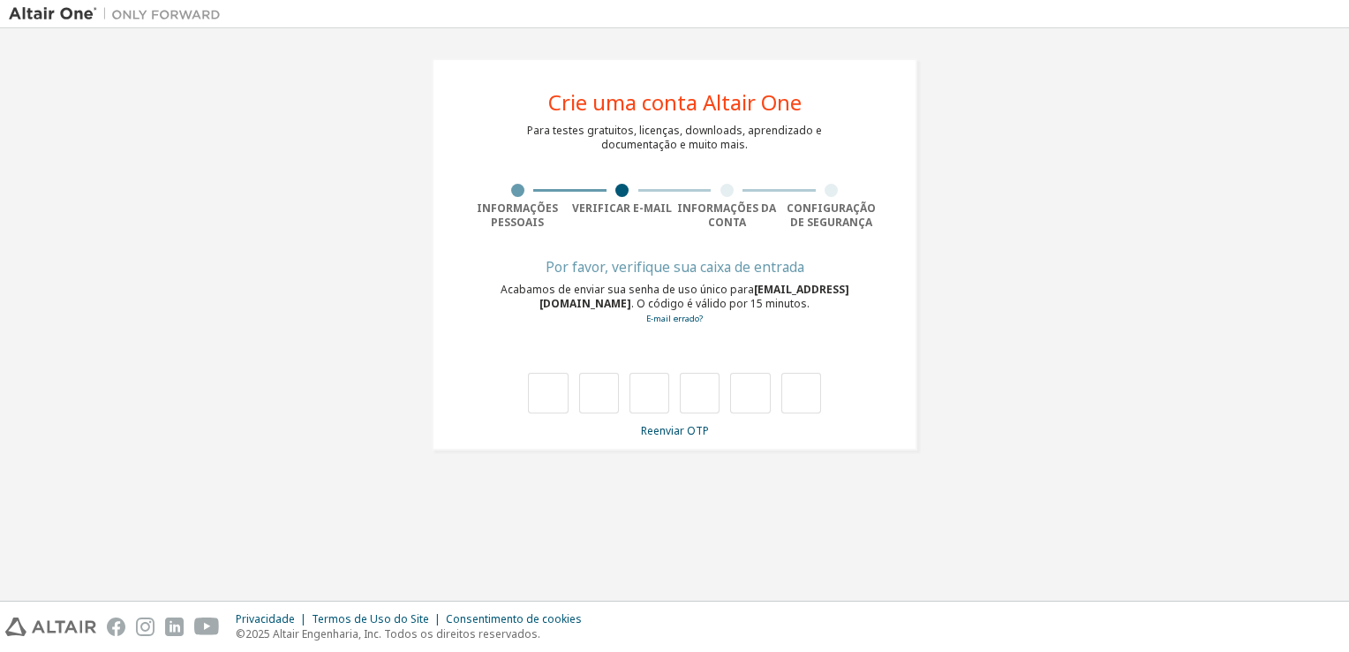
type input "*"
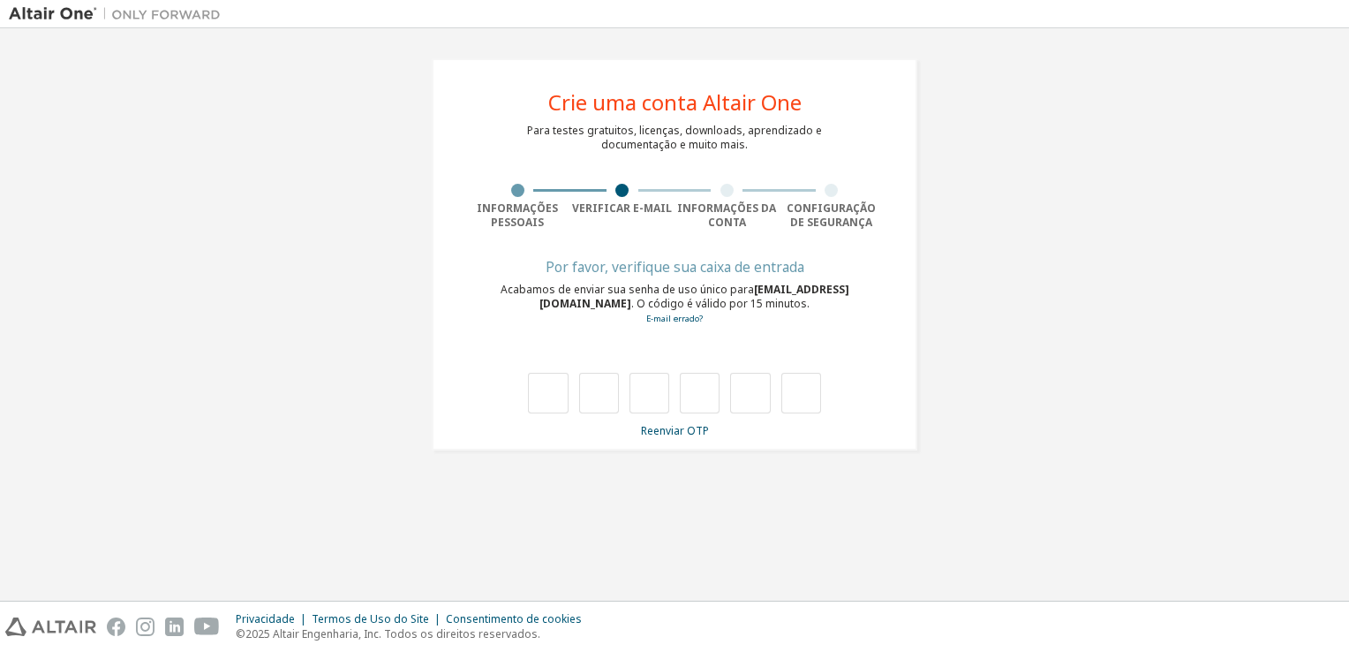
type input "*"
